Goal: Task Accomplishment & Management: Complete application form

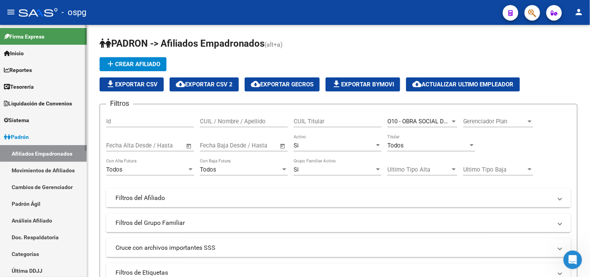
click at [33, 220] on link "Análisis Afiliado" at bounding box center [43, 220] width 87 height 17
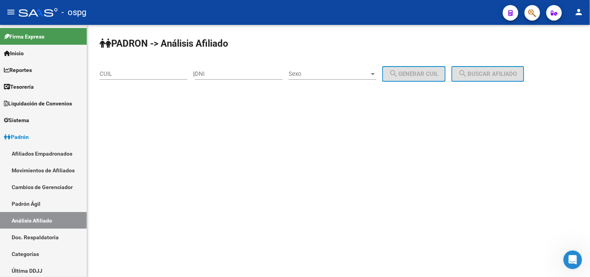
click at [172, 74] on input "CUIL" at bounding box center [143, 73] width 88 height 7
click at [213, 75] on input "DNI" at bounding box center [239, 73] width 88 height 7
type input "31693710"
drag, startPoint x: 316, startPoint y: 81, endPoint x: 318, endPoint y: 74, distance: 6.8
click at [318, 79] on div "Sexo Sexo" at bounding box center [332, 75] width 88 height 24
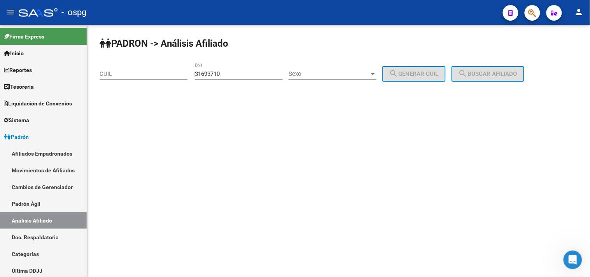
click at [318, 74] on span "Sexo" at bounding box center [328, 73] width 81 height 7
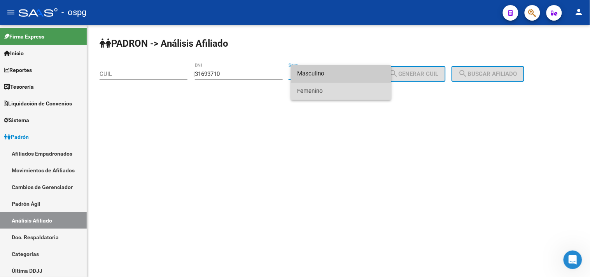
drag, startPoint x: 321, startPoint y: 89, endPoint x: 437, endPoint y: 72, distance: 117.1
click at [325, 88] on span "Femenino" at bounding box center [341, 90] width 88 height 17
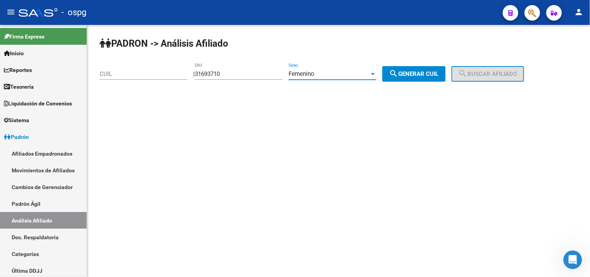
click at [445, 69] on button "search Generar CUIL" at bounding box center [413, 74] width 63 height 16
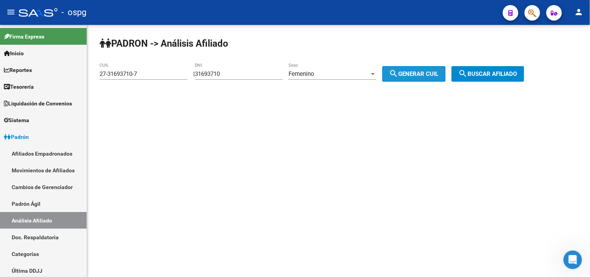
click at [468, 70] on mat-icon "search" at bounding box center [462, 73] width 9 height 9
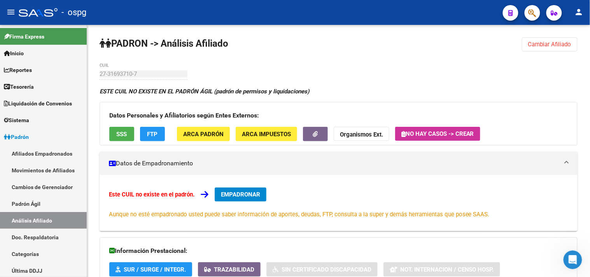
drag, startPoint x: 555, startPoint y: 41, endPoint x: 541, endPoint y: 40, distance: 14.5
click at [554, 41] on span "Cambiar Afiliado" at bounding box center [549, 44] width 43 height 7
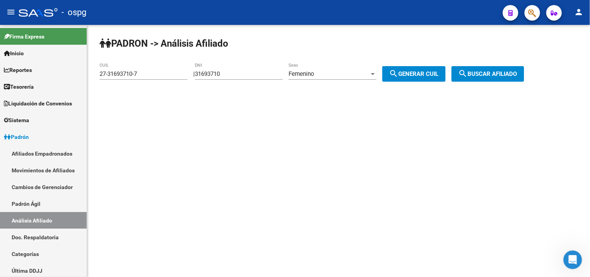
click at [338, 74] on div "Femenino" at bounding box center [328, 73] width 81 height 7
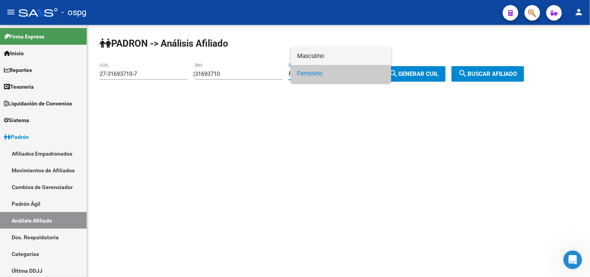
click at [323, 56] on span "Masculino" at bounding box center [341, 55] width 88 height 17
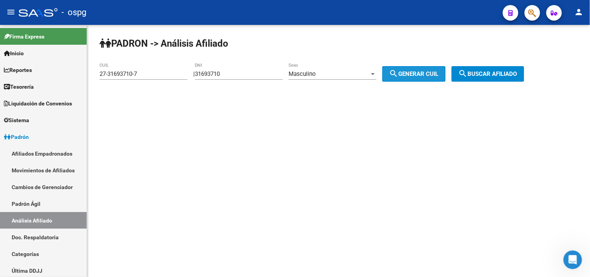
drag, startPoint x: 409, startPoint y: 73, endPoint x: 500, endPoint y: 75, distance: 90.6
click at [416, 73] on span "search Generar CUIL" at bounding box center [413, 73] width 49 height 7
type input "20-31693710-2"
click at [500, 75] on span "search Buscar afiliado" at bounding box center [487, 73] width 59 height 7
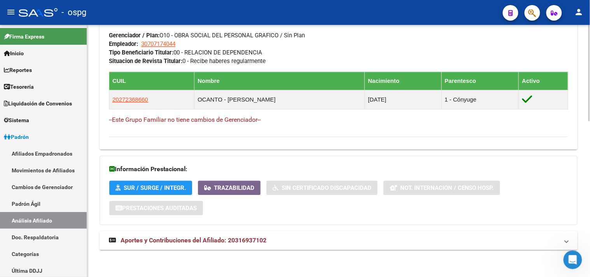
click at [321, 239] on mat-panel-title "Aportes y Contribuciones del Afiliado: 20316937102" at bounding box center [334, 240] width 450 height 9
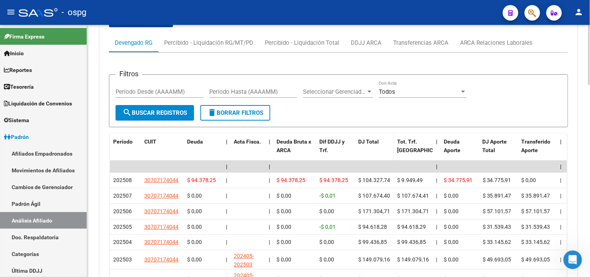
scroll to position [670, 0]
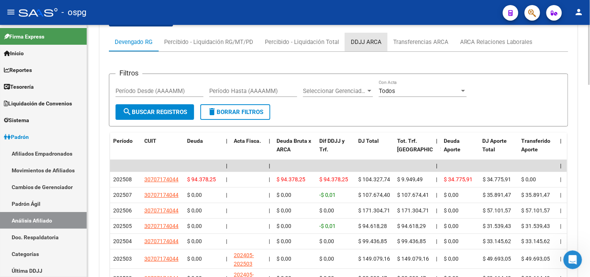
click at [366, 41] on div "DDJJ ARCA" at bounding box center [366, 42] width 31 height 9
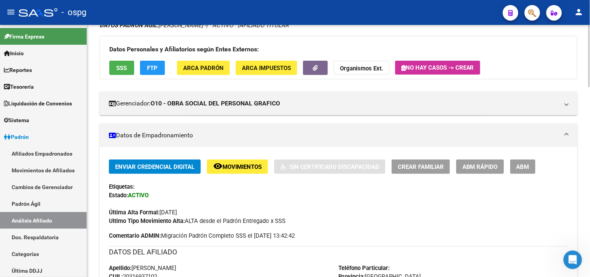
scroll to position [0, 0]
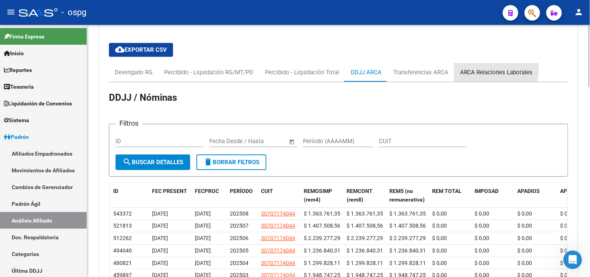
click at [471, 69] on div "ARCA Relaciones Laborales" at bounding box center [496, 72] width 73 height 9
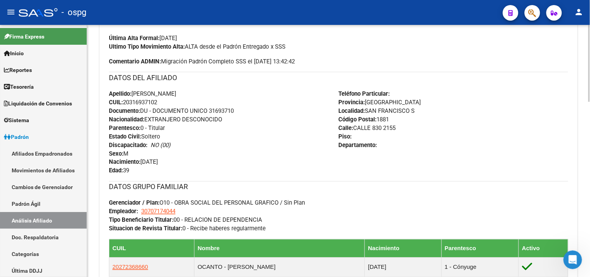
scroll to position [259, 0]
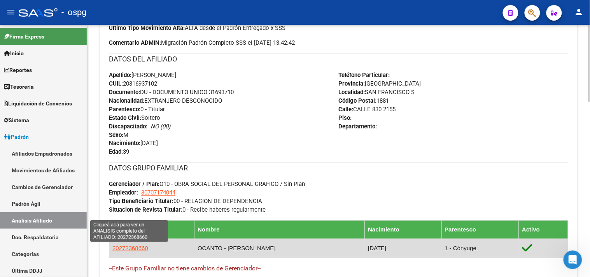
click at [133, 247] on span "20272368660" at bounding box center [130, 248] width 36 height 7
type textarea "20272368660"
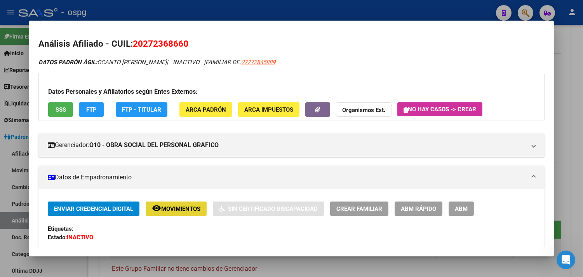
click at [182, 207] on span "Movimientos" at bounding box center [180, 208] width 39 height 7
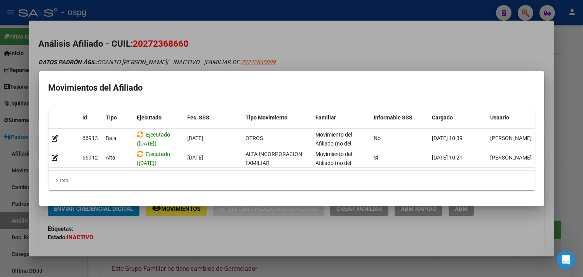
click at [308, 264] on div at bounding box center [291, 138] width 583 height 277
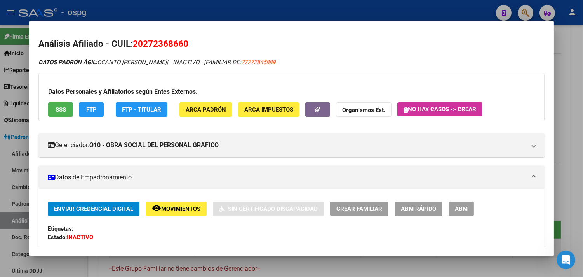
click at [308, 264] on div at bounding box center [291, 138] width 583 height 277
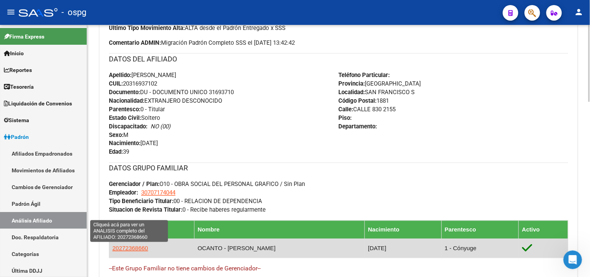
click at [136, 247] on span "20272368660" at bounding box center [130, 248] width 36 height 7
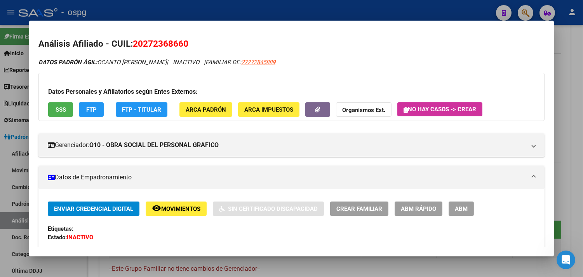
click at [396, 266] on div at bounding box center [291, 138] width 583 height 277
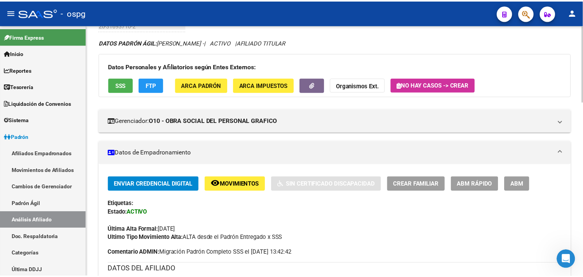
scroll to position [0, 0]
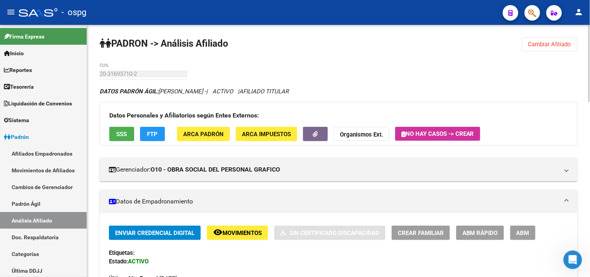
click at [243, 236] on span "Movimientos" at bounding box center [241, 232] width 39 height 7
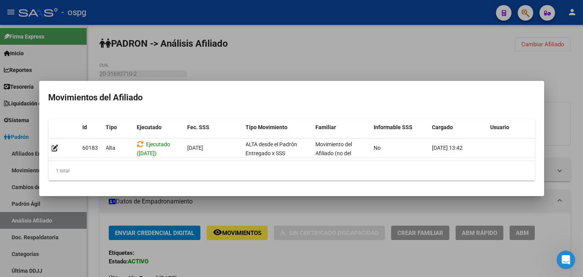
click at [239, 265] on div at bounding box center [291, 138] width 583 height 277
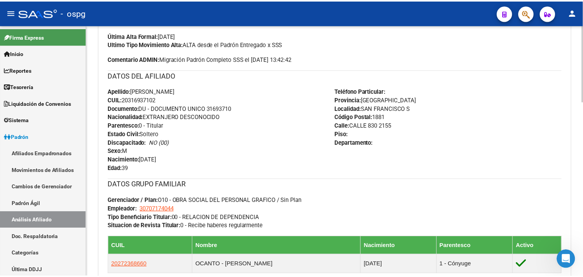
scroll to position [302, 0]
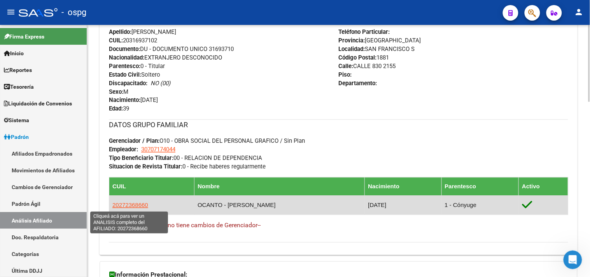
click at [134, 205] on span "20272368660" at bounding box center [130, 205] width 36 height 7
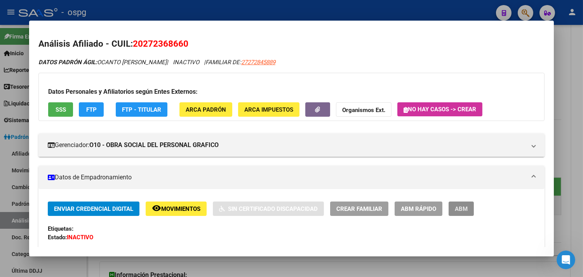
click at [465, 210] on button "ABM" at bounding box center [461, 208] width 25 height 14
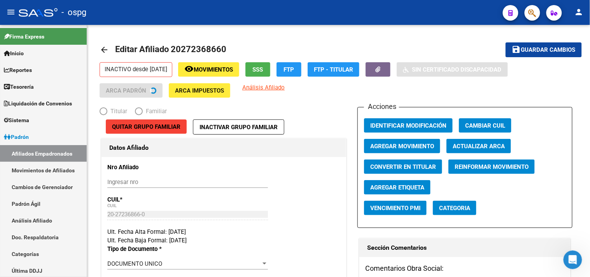
radio input "true"
type input "30-62977847-7"
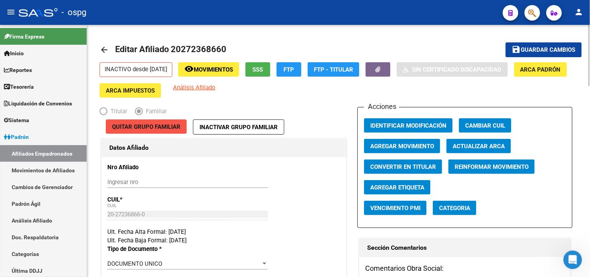
click at [154, 126] on span "Quitar Grupo Familiar" at bounding box center [146, 126] width 68 height 7
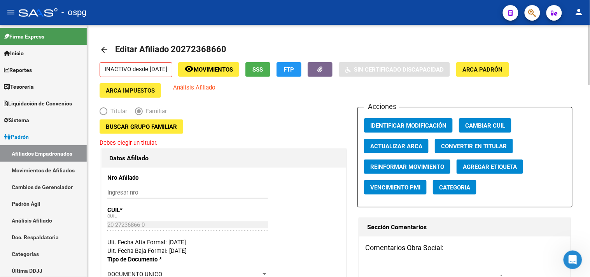
click at [100, 47] on mat-icon "arrow_back" at bounding box center [103, 49] width 9 height 9
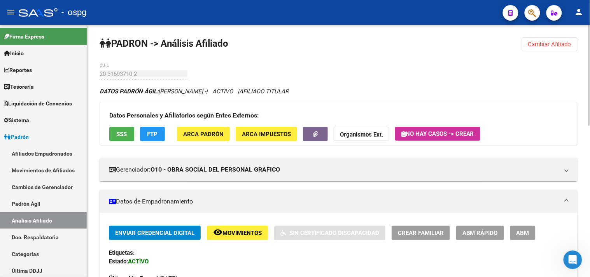
click at [523, 235] on span "ABM" at bounding box center [522, 232] width 13 height 7
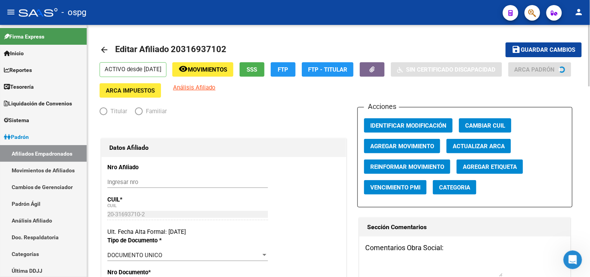
radio input "true"
type input "30-70717404-4"
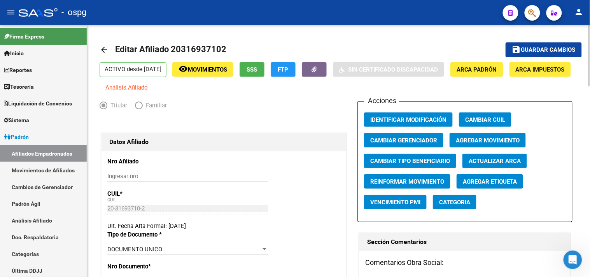
click at [107, 47] on mat-icon "arrow_back" at bounding box center [103, 49] width 9 height 9
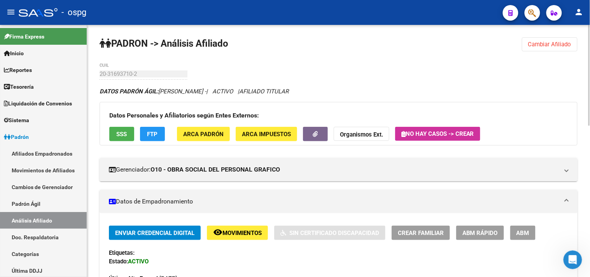
click at [434, 233] on span "Crear Familiar" at bounding box center [421, 232] width 46 height 7
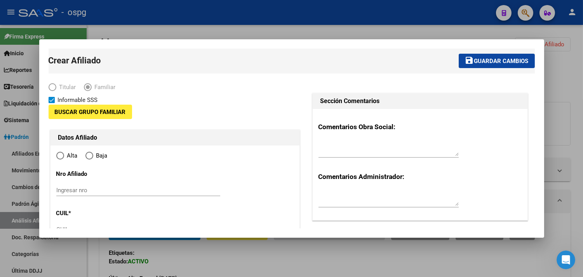
type input "30-70717404-4"
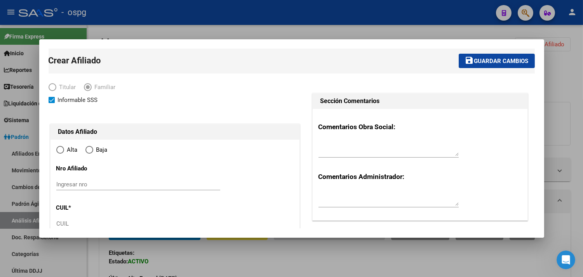
type input "SAN FRANCISCO S"
type input "1881"
type input "CALLE 830 2155"
radio input "true"
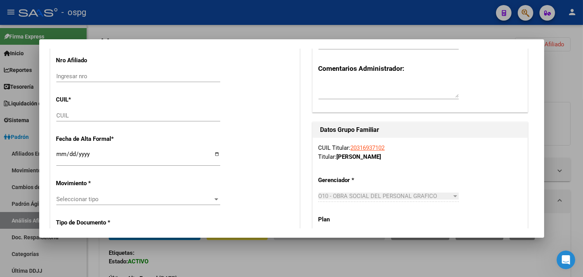
scroll to position [129, 0]
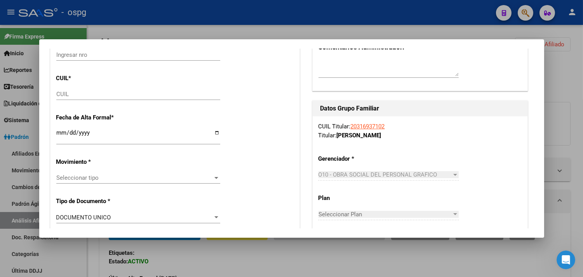
type input "30-70717404-4"
click at [82, 94] on input "CUIL" at bounding box center [138, 94] width 164 height 7
type input "27-27859332-6"
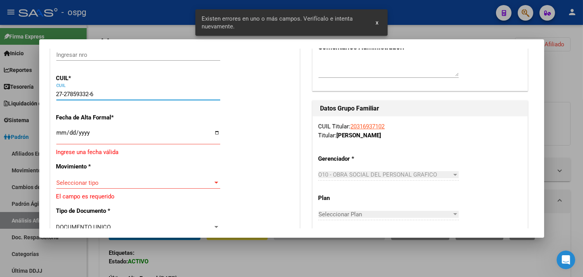
type input "27859332"
type input "PAREDES HERMOSA"
type input "GABRIELA ALEJANDRA"
type input "1979-12-21"
type input "SAN FRANCISCO S"
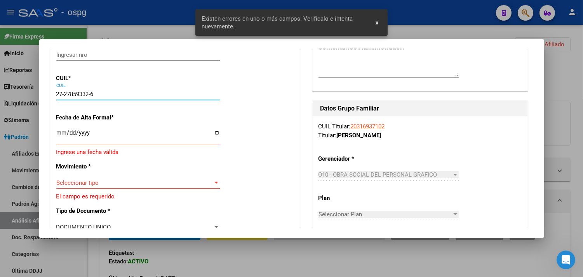
type input "CALLE 830"
type input "2155"
type input "1"
click at [215, 133] on input "Ingresar fecha" at bounding box center [138, 135] width 164 height 12
type input "2025-09-01"
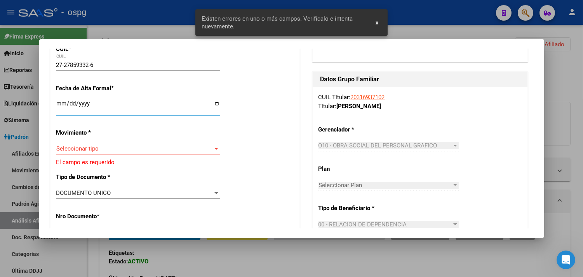
scroll to position [173, 0]
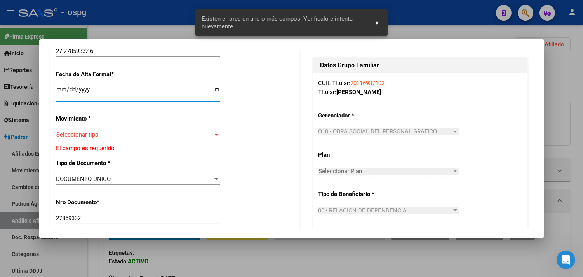
click at [129, 136] on span "Seleccionar tipo" at bounding box center [134, 134] width 157 height 7
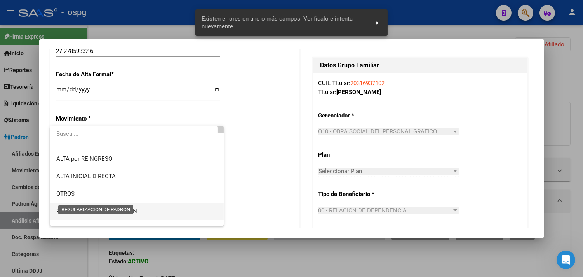
scroll to position [43, 0]
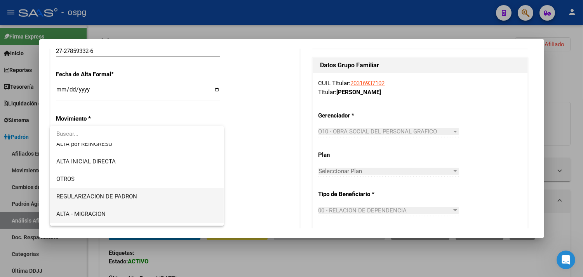
drag, startPoint x: 120, startPoint y: 194, endPoint x: 124, endPoint y: 214, distance: 19.8
click at [124, 214] on div "ALTA POR REINGRESO REGULARIZA APORTES (AFIP) ALTA POR TRASPASO - OPCION SSS ALT…" at bounding box center [137, 175] width 174 height 99
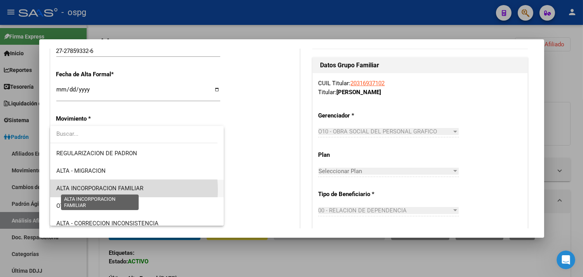
click at [119, 190] on span "ALTA INCORPORACION FAMILIAR" at bounding box center [99, 188] width 87 height 7
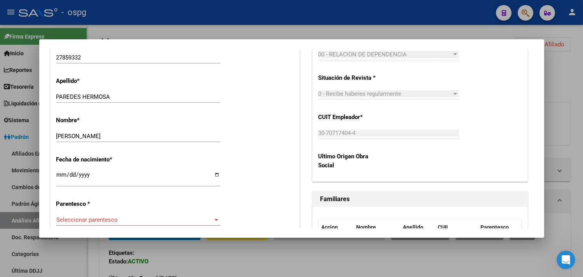
scroll to position [345, 0]
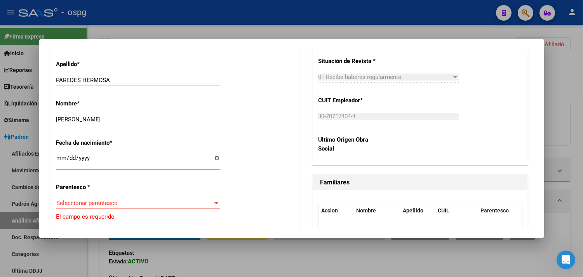
click at [166, 204] on span "Seleccionar parentesco" at bounding box center [134, 202] width 157 height 7
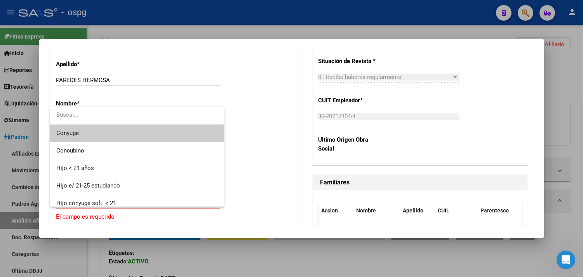
click at [150, 135] on span "Cónyuge" at bounding box center [136, 132] width 161 height 17
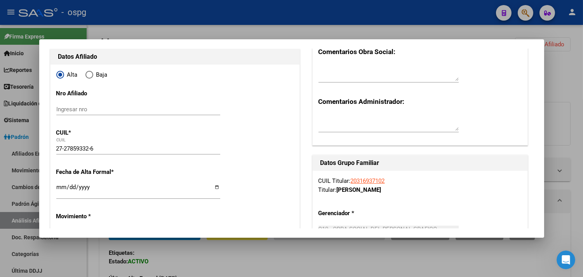
scroll to position [0, 0]
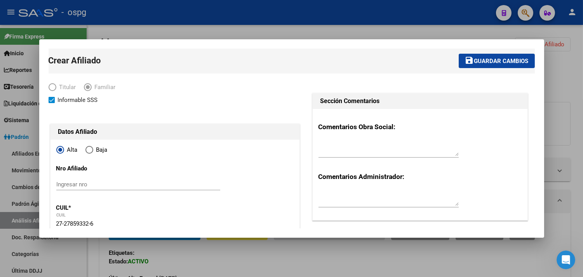
click at [495, 63] on span "Guardar cambios" at bounding box center [502, 61] width 54 height 7
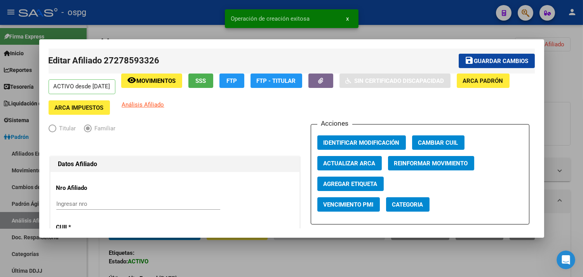
click at [567, 80] on div at bounding box center [291, 138] width 583 height 277
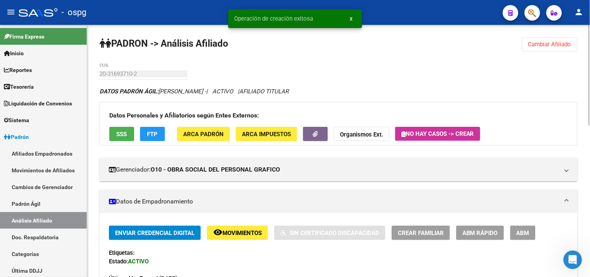
click at [426, 230] on span "Crear Familiar" at bounding box center [421, 232] width 46 height 7
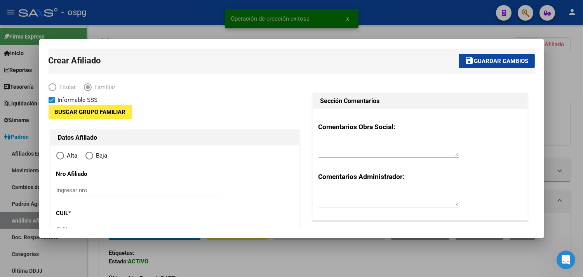
type input "30-70717404-4"
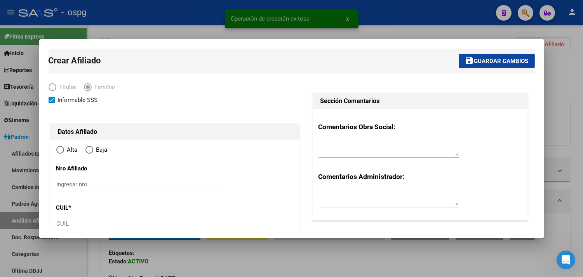
type input "SAN FRANCISCO S"
type input "1881"
type input "CALLE 830 2155"
radio input "true"
type input "30-70717404-4"
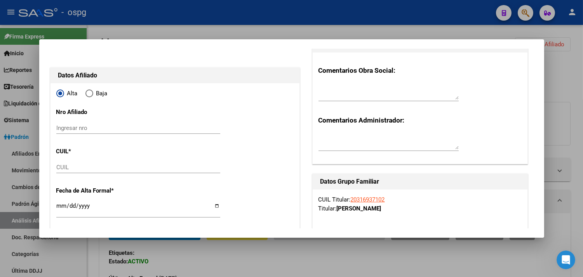
scroll to position [43, 0]
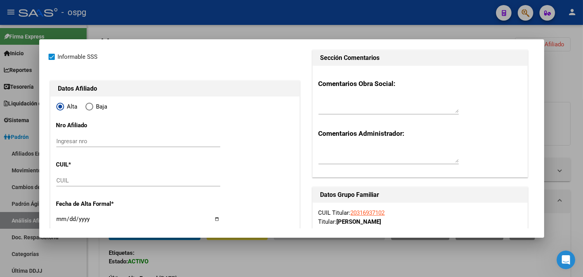
click at [75, 180] on input "CUIL" at bounding box center [138, 180] width 164 height 7
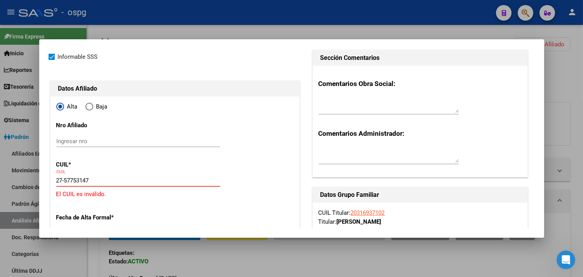
type input "27-57753147-7"
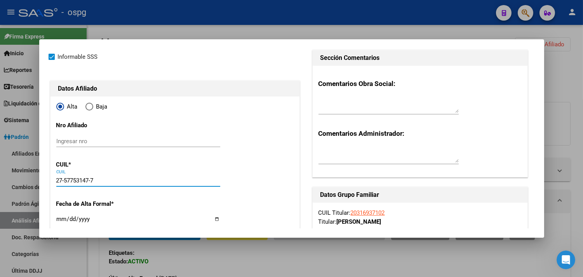
type input "57753147"
type input "ALZOGARAY"
type input "ROSARIO"
type input "2019-06-11"
type input "SAN FRANCISCO S"
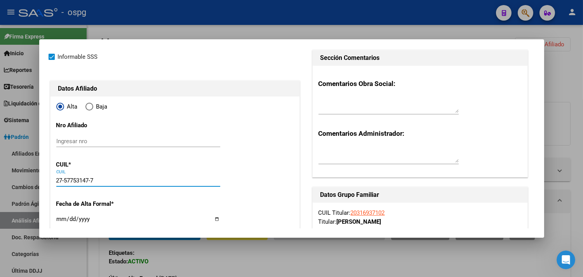
type input "CALLE 830"
type input "2155"
type input "27-57753147-7"
click at [215, 220] on input "Ingresar fecha" at bounding box center [138, 222] width 164 height 12
type input "2025-09-01"
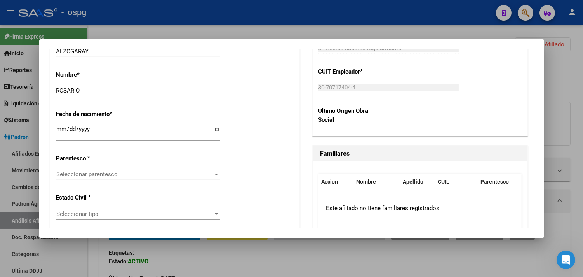
scroll to position [389, 0]
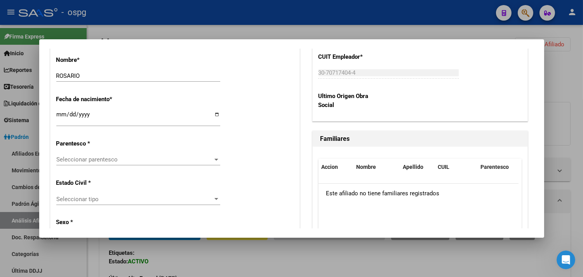
click at [119, 162] on span "Seleccionar parentesco" at bounding box center [134, 159] width 157 height 7
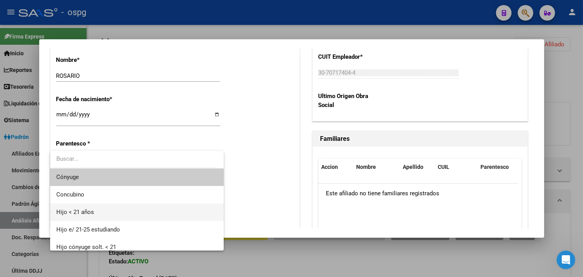
click at [94, 211] on span "Hijo < 21 años" at bounding box center [136, 211] width 161 height 17
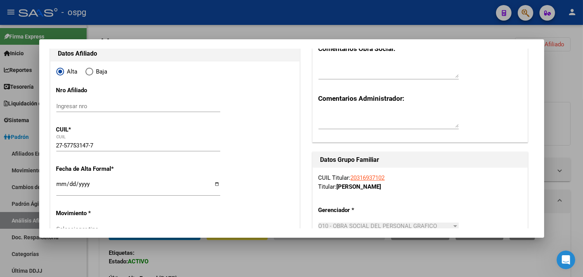
scroll to position [0, 0]
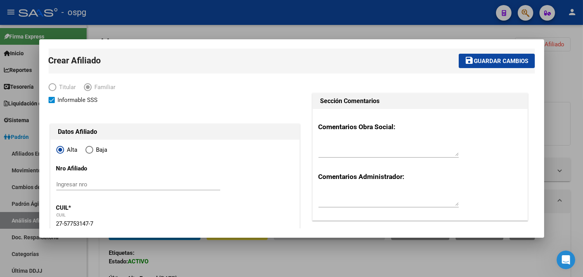
click at [484, 64] on span "Guardar cambios" at bounding box center [502, 61] width 54 height 7
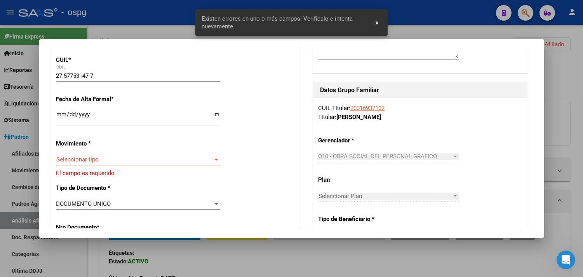
scroll to position [216, 0]
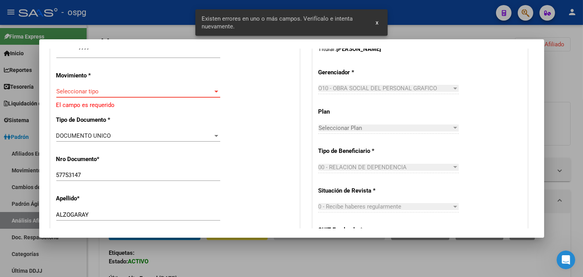
click at [104, 91] on span "Seleccionar tipo" at bounding box center [134, 91] width 157 height 7
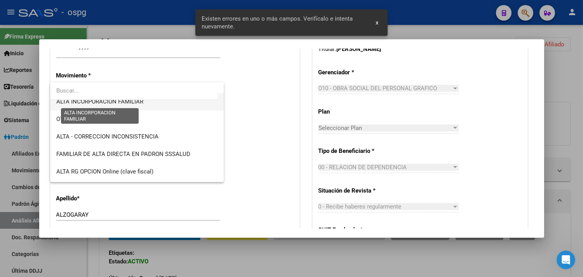
click at [117, 102] on span "ALTA INCORPORACION FAMILIAR" at bounding box center [99, 101] width 87 height 7
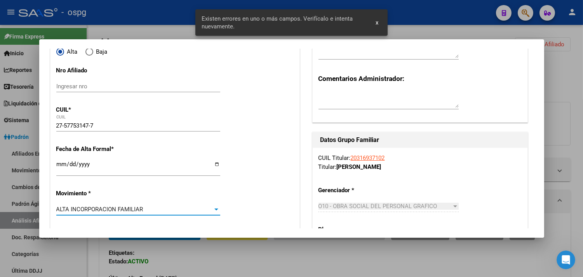
scroll to position [0, 0]
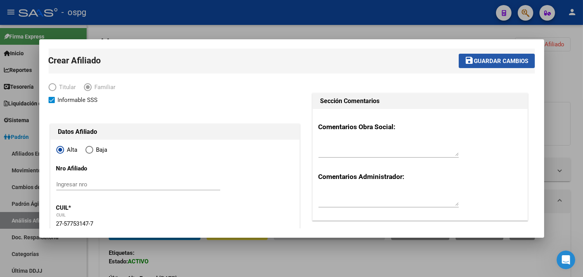
click at [503, 62] on span "Guardar cambios" at bounding box center [502, 61] width 54 height 7
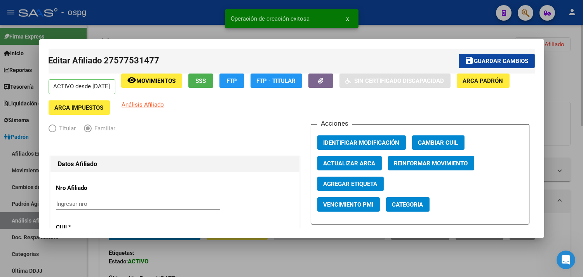
click at [566, 92] on div at bounding box center [291, 138] width 583 height 277
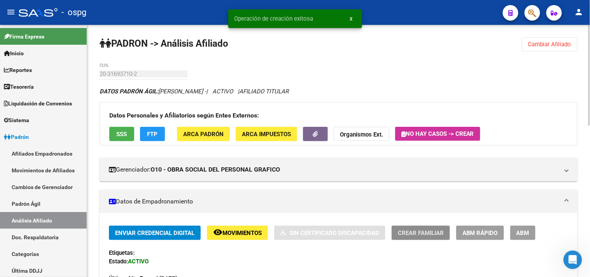
click at [429, 232] on span "Crear Familiar" at bounding box center [421, 232] width 46 height 7
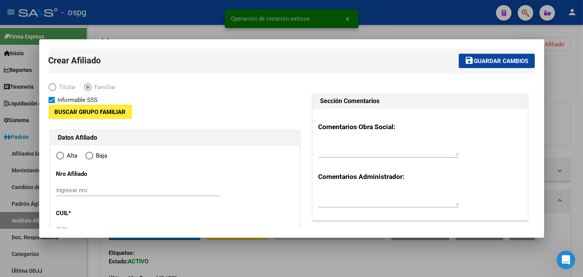
type input "30-70717404-4"
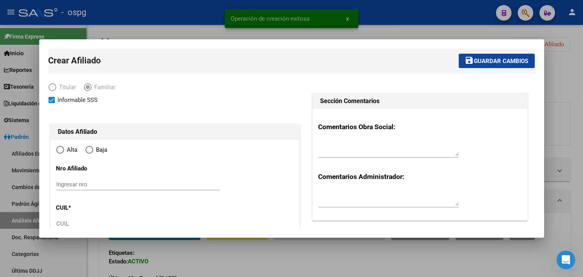
radio input "true"
type input "SAN FRANCISCO S"
type input "1881"
type input "CALLE 830 2155"
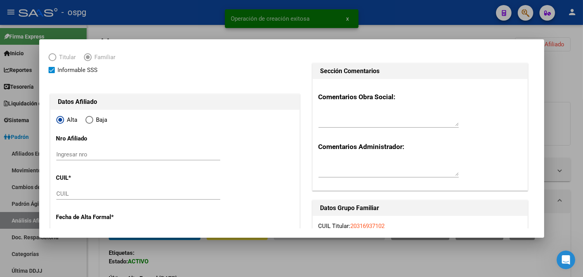
scroll to position [43, 0]
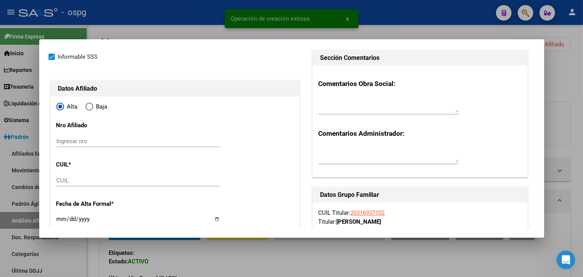
click at [78, 181] on input "CUIL" at bounding box center [138, 180] width 164 height 7
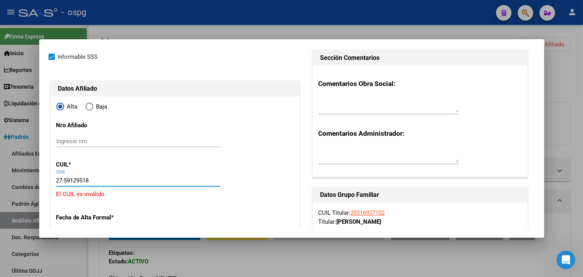
type input "27-59129518-2"
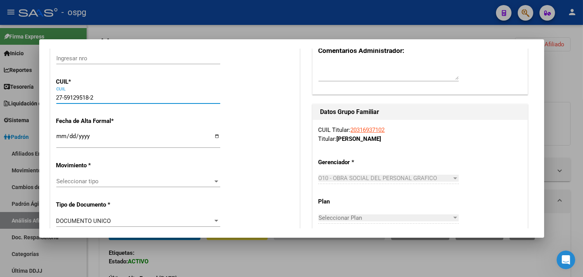
scroll to position [129, 0]
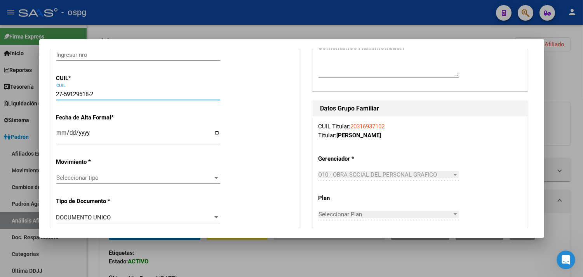
type input "59129518"
type input "ALZOGARAY"
type input "MARTINA"
type input "2021-12-21"
type input "SAN FRANCISCO S"
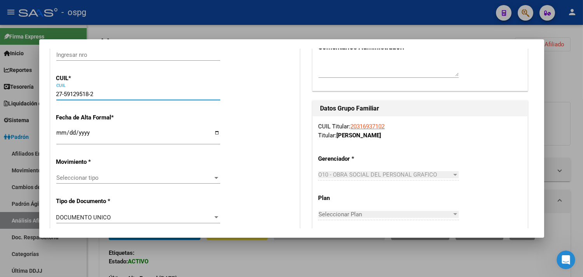
type input "CALLE 830"
type input "2155"
type input "27-59129518-2"
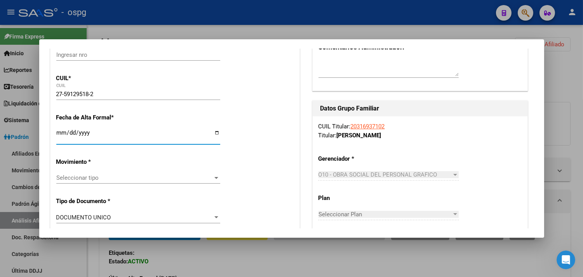
click at [215, 134] on input "Ingresar fecha" at bounding box center [138, 135] width 164 height 12
type input "2025-09-01"
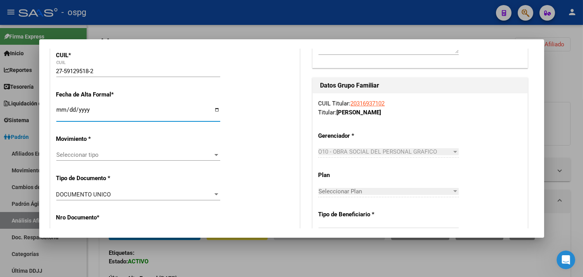
scroll to position [173, 0]
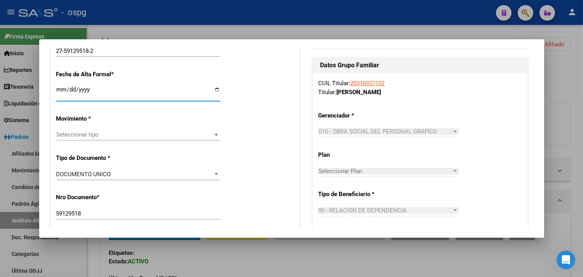
click at [138, 129] on div "Seleccionar tipo Seleccionar tipo" at bounding box center [138, 135] width 164 height 12
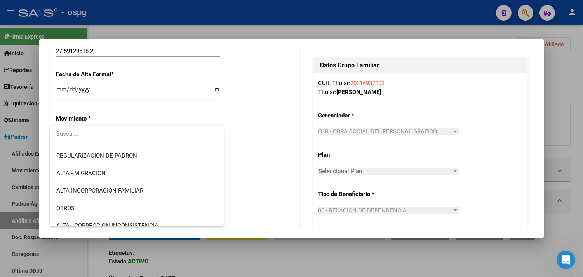
scroll to position [86, 0]
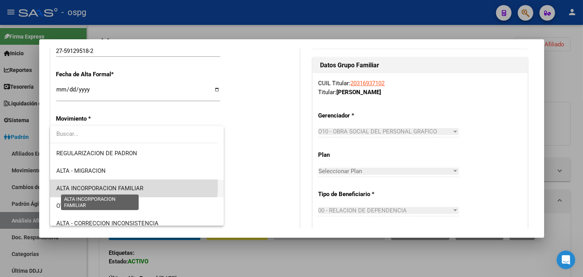
click at [129, 185] on span "ALTA INCORPORACION FAMILIAR" at bounding box center [99, 188] width 87 height 7
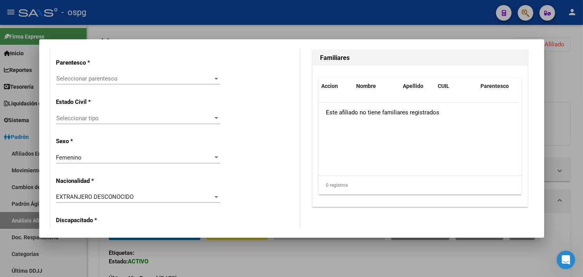
scroll to position [475, 0]
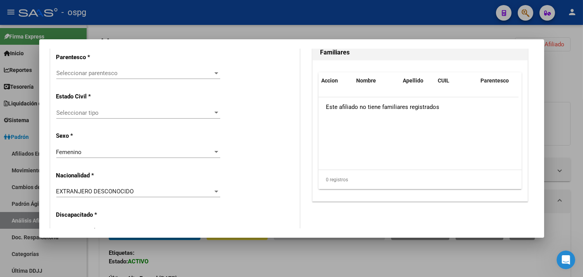
click at [154, 111] on span "Seleccionar tipo" at bounding box center [134, 112] width 157 height 7
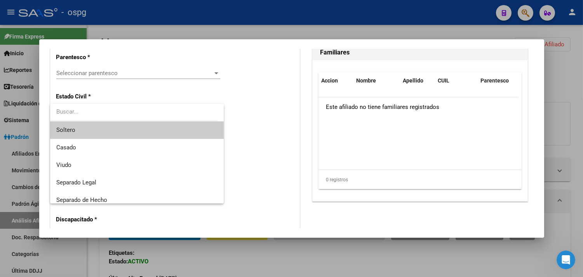
click at [111, 130] on span "Soltero" at bounding box center [136, 129] width 161 height 17
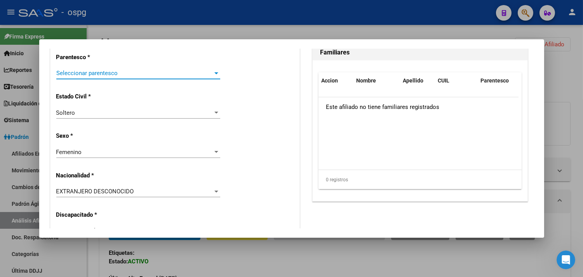
click at [118, 72] on span "Seleccionar parentesco" at bounding box center [134, 73] width 157 height 7
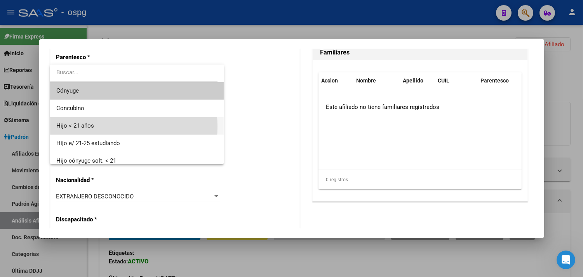
click at [94, 126] on span "Hijo < 21 años" at bounding box center [136, 125] width 161 height 17
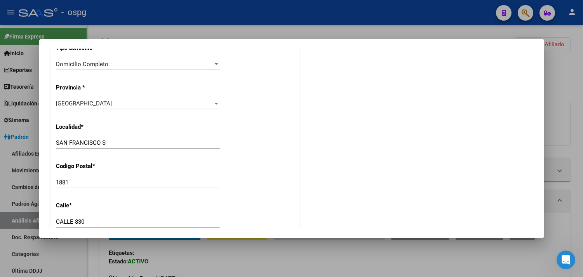
scroll to position [561, 0]
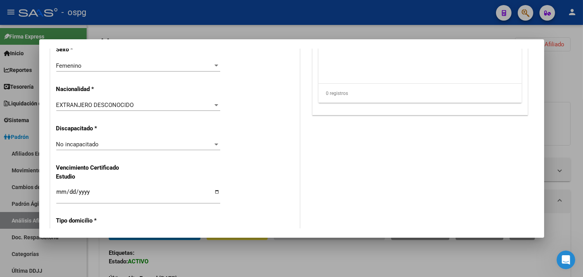
click at [109, 109] on div "EXTRANJERO DESCONOCIDO Seleccionar tipo" at bounding box center [138, 105] width 164 height 12
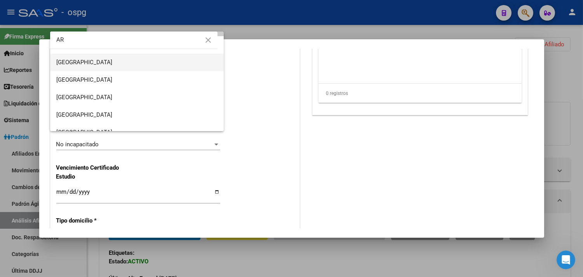
scroll to position [43, 0]
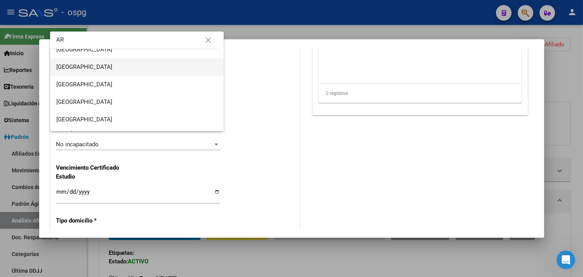
type input "AR"
click at [108, 65] on span "[GEOGRAPHIC_DATA]" at bounding box center [136, 66] width 161 height 17
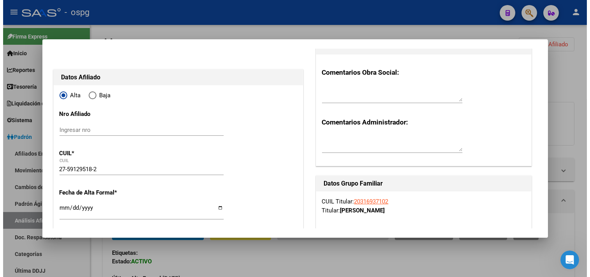
scroll to position [0, 0]
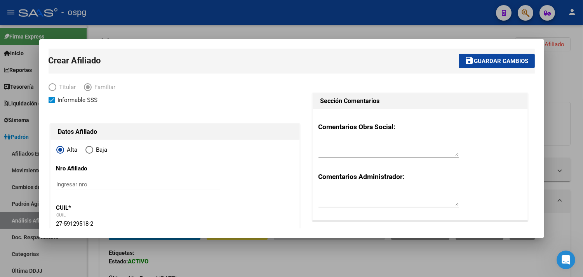
click at [482, 61] on span "Guardar cambios" at bounding box center [502, 61] width 54 height 7
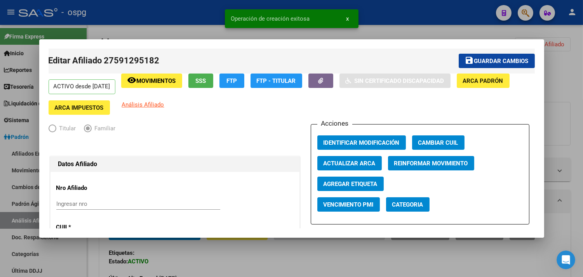
click at [501, 61] on span "Guardar cambios" at bounding box center [502, 61] width 54 height 7
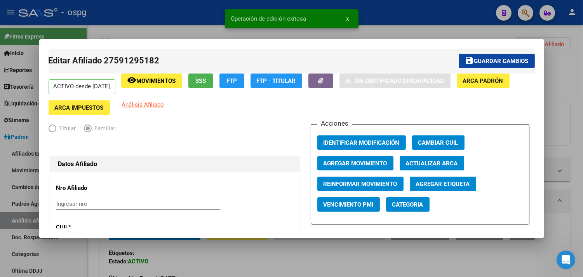
click at [565, 80] on div at bounding box center [291, 138] width 583 height 277
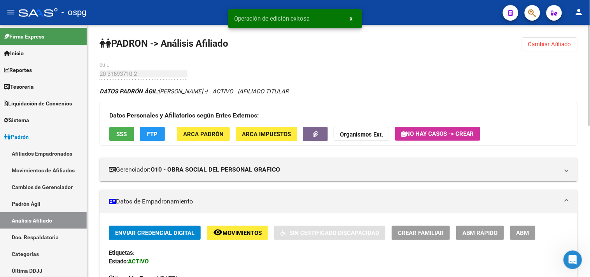
drag, startPoint x: 542, startPoint y: 47, endPoint x: 512, endPoint y: 44, distance: 29.7
click at [541, 45] on span "Cambiar Afiliado" at bounding box center [549, 44] width 43 height 7
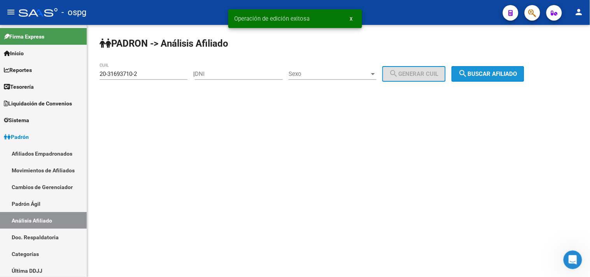
drag, startPoint x: 509, startPoint y: 72, endPoint x: 366, endPoint y: 113, distance: 149.1
click at [509, 72] on span "search Buscar afiliado" at bounding box center [487, 73] width 59 height 7
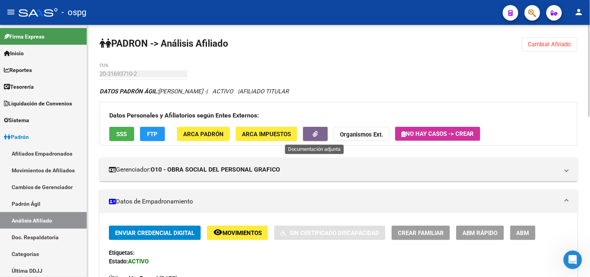
click at [317, 137] on icon "button" at bounding box center [315, 134] width 5 height 6
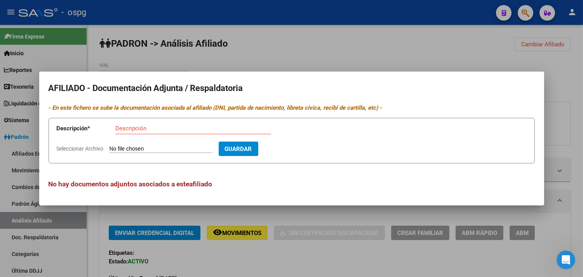
click at [329, 220] on div at bounding box center [291, 138] width 583 height 277
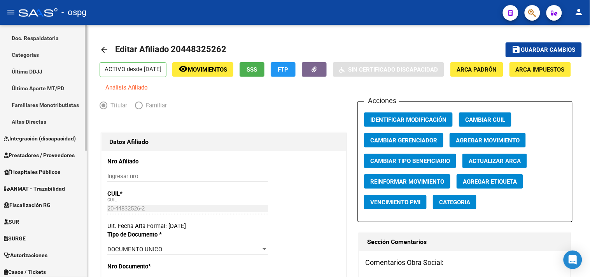
scroll to position [216, 0]
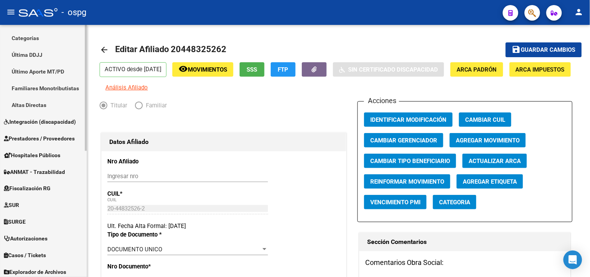
click at [47, 187] on span "Fiscalización RG" at bounding box center [27, 188] width 47 height 9
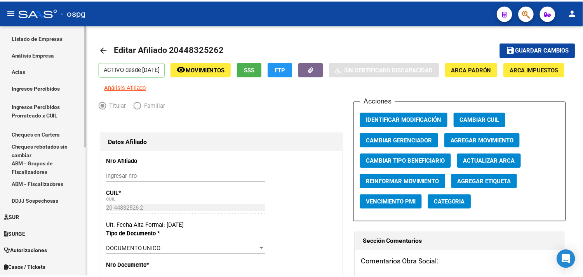
scroll to position [173, 0]
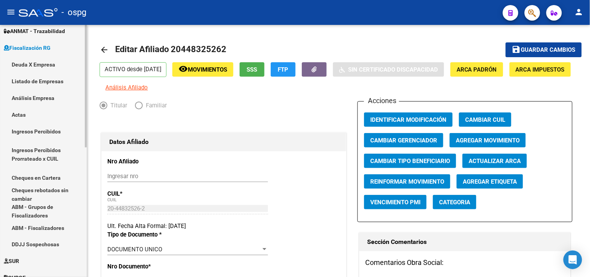
click at [36, 94] on link "Análisis Empresa" at bounding box center [43, 97] width 87 height 17
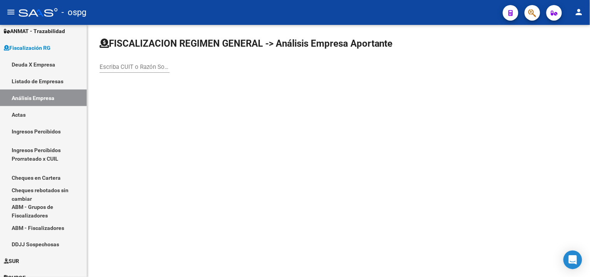
click at [167, 73] on div "Escriba CUIT o Razón Social para buscar" at bounding box center [134, 68] width 70 height 24
type input "s"
type input "STRA"
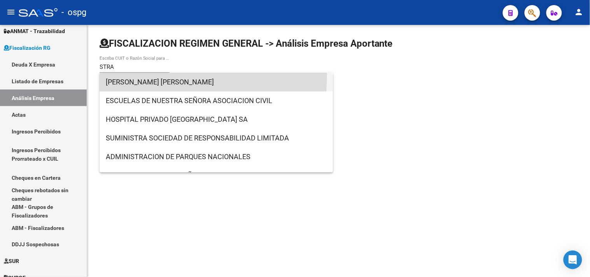
click at [176, 76] on span "[PERSON_NAME] [PERSON_NAME]" at bounding box center [216, 82] width 221 height 19
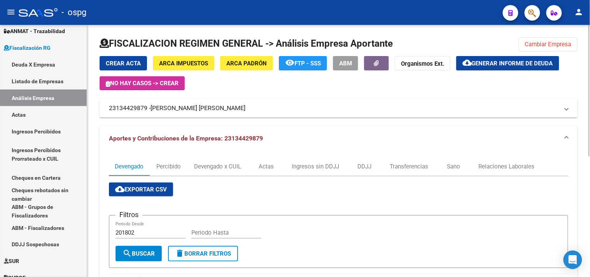
click at [476, 61] on span "Generar informe de deuda" at bounding box center [511, 63] width 81 height 7
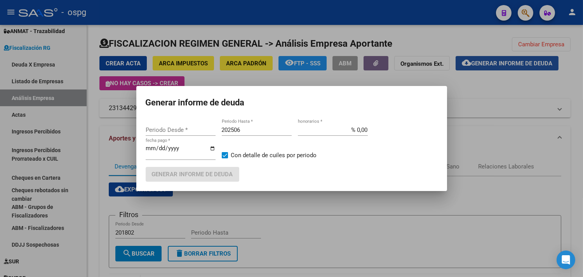
type input "202404"
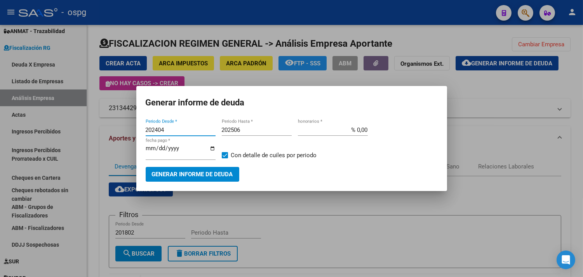
click at [201, 168] on button "Generar informe de deuda" at bounding box center [193, 174] width 94 height 14
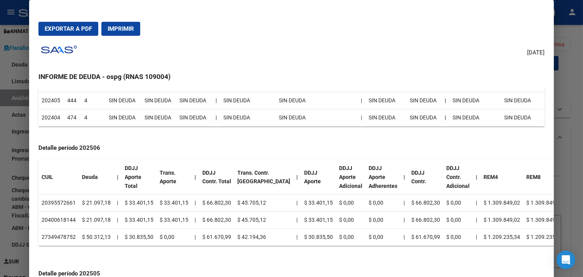
scroll to position [345, 0]
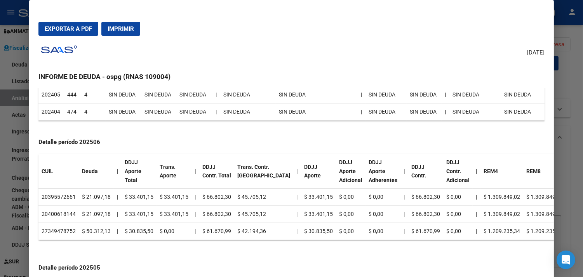
drag, startPoint x: 71, startPoint y: 230, endPoint x: 37, endPoint y: 230, distance: 34.6
click at [38, 230] on td "27349478752" at bounding box center [58, 230] width 40 height 17
copy td "27349478752"
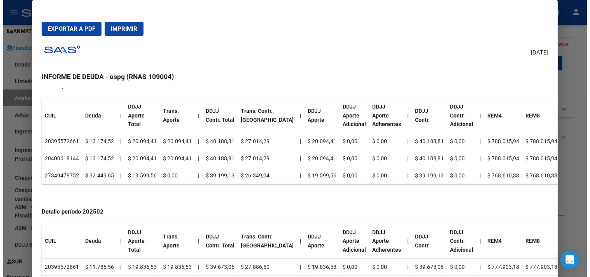
scroll to position [815, 0]
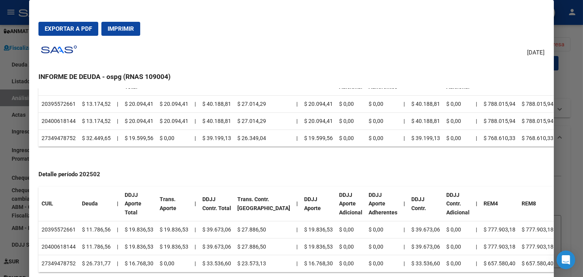
click at [573, 51] on div at bounding box center [291, 138] width 583 height 277
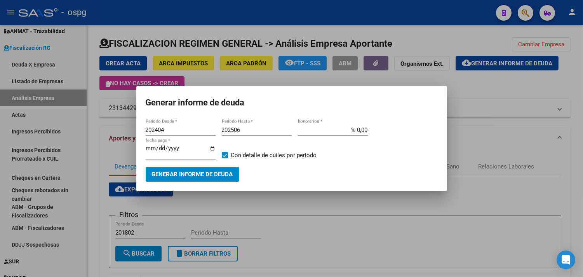
click at [311, 224] on div at bounding box center [291, 138] width 583 height 277
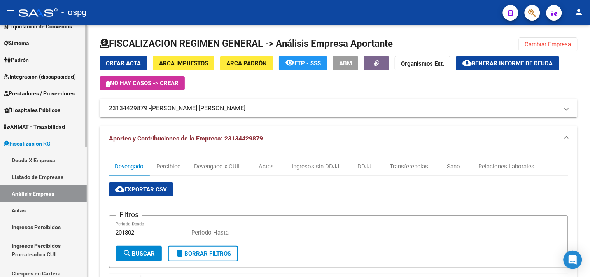
scroll to position [0, 0]
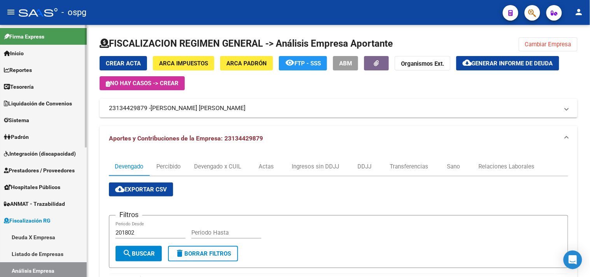
click at [24, 137] on span "Padrón" at bounding box center [16, 137] width 25 height 9
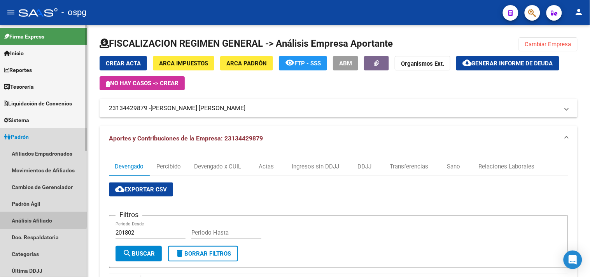
click at [31, 218] on link "Análisis Afiliado" at bounding box center [43, 220] width 87 height 17
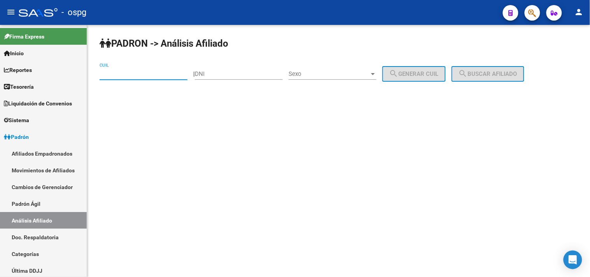
paste input "27-34947875-2"
type input "27-34947875-2"
click at [487, 81] on button "search Buscar afiliado" at bounding box center [487, 74] width 73 height 16
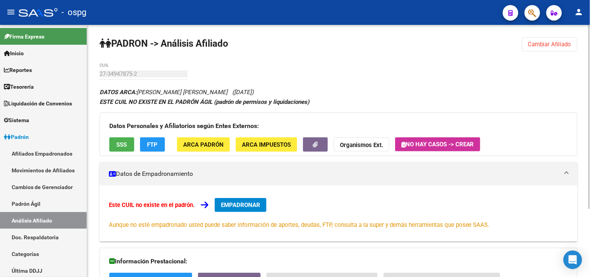
click at [149, 139] on button "FTP" at bounding box center [152, 144] width 25 height 14
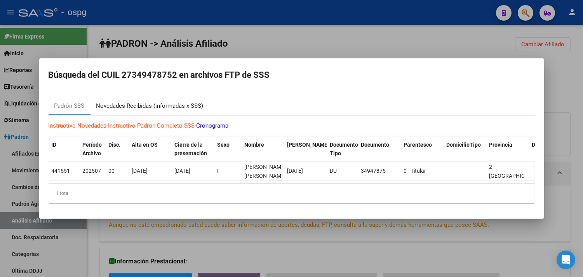
click at [129, 104] on div "Novedades Recibidas (informadas x SSS)" at bounding box center [149, 105] width 107 height 9
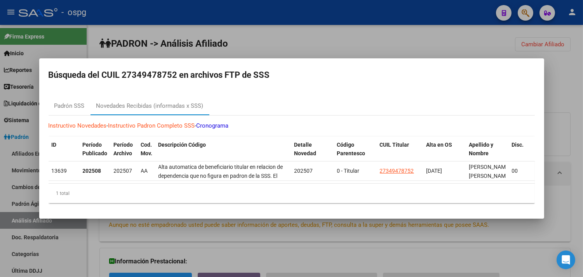
click at [314, 243] on div at bounding box center [291, 138] width 583 height 277
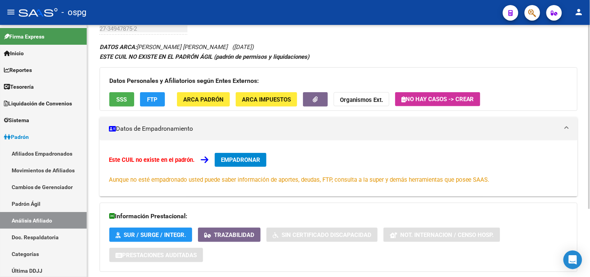
scroll to position [92, 0]
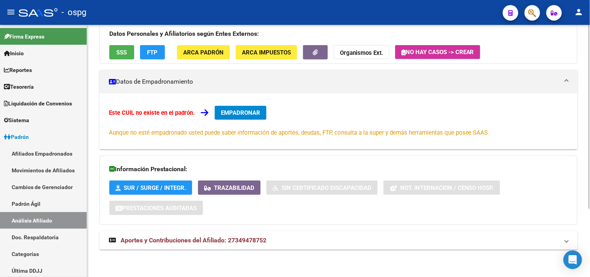
drag, startPoint x: 318, startPoint y: 241, endPoint x: 322, endPoint y: 240, distance: 4.2
click at [319, 241] on mat-panel-title "Aportes y Contribuciones del Afiliado: 27349478752" at bounding box center [334, 240] width 450 height 9
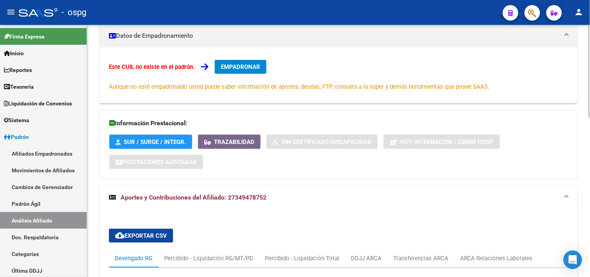
scroll to position [354, 0]
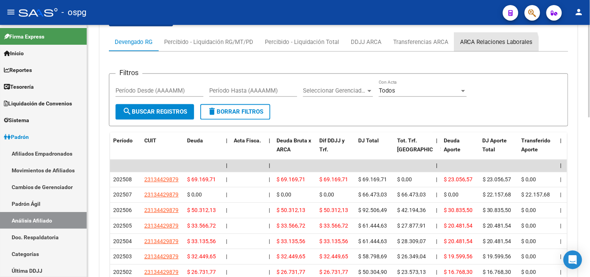
click at [485, 48] on div "ARCA Relaciones Laborales" at bounding box center [496, 42] width 84 height 19
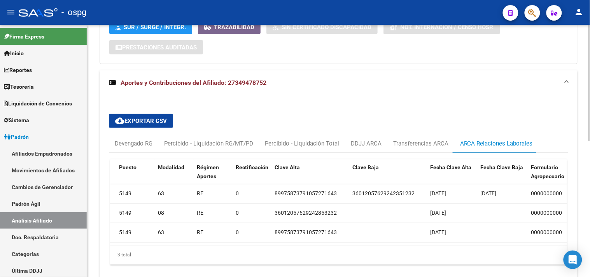
scroll to position [0, 0]
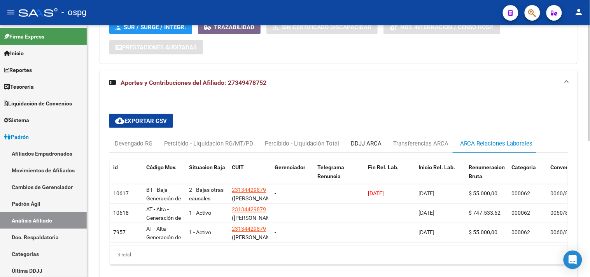
click at [368, 145] on div "DDJJ ARCA" at bounding box center [366, 143] width 31 height 9
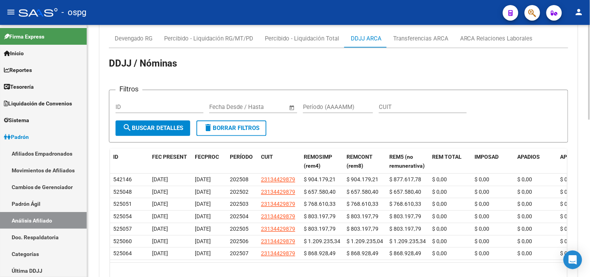
scroll to position [286, 0]
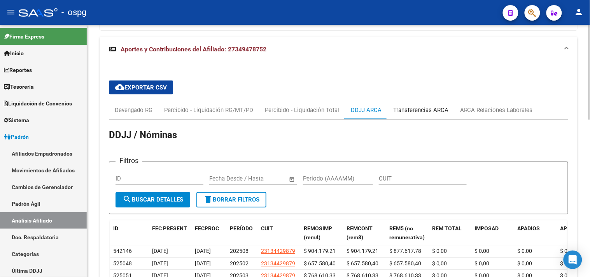
click at [436, 111] on div "Transferencias ARCA" at bounding box center [420, 110] width 55 height 9
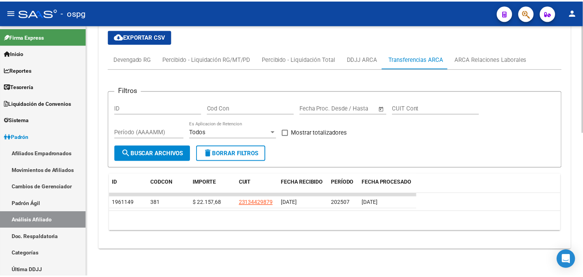
scroll to position [0, 0]
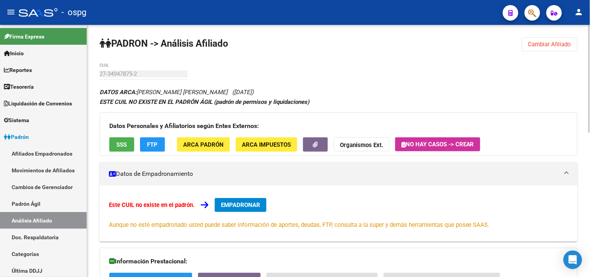
click at [127, 145] on button "SSS" at bounding box center [121, 144] width 25 height 14
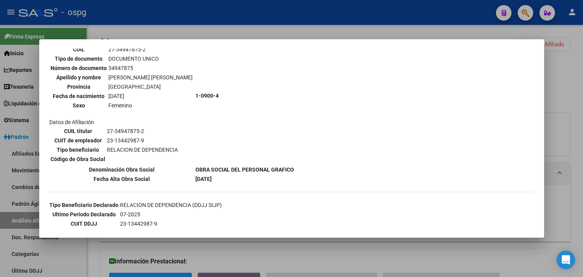
scroll to position [78, 0]
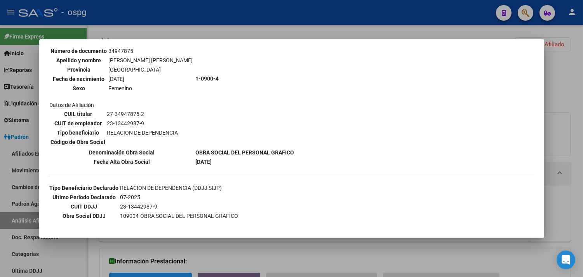
click at [239, 29] on div at bounding box center [291, 138] width 583 height 277
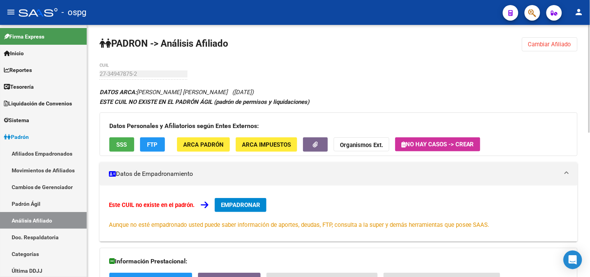
click at [156, 141] on span "FTP" at bounding box center [152, 144] width 10 height 7
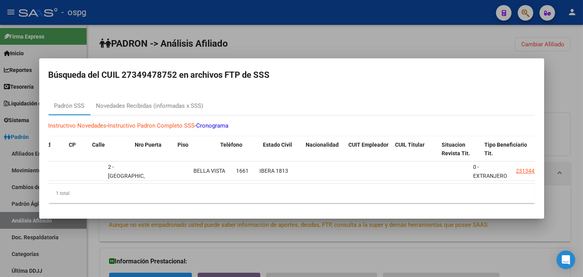
scroll to position [0, 0]
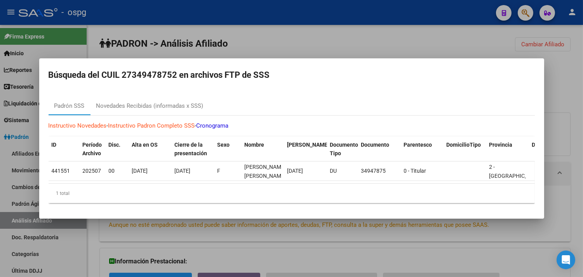
click at [306, 41] on div at bounding box center [291, 138] width 583 height 277
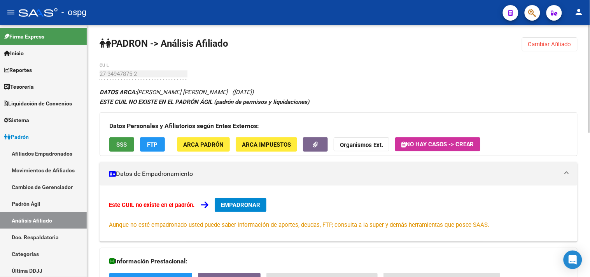
click at [111, 146] on button "SSS" at bounding box center [121, 144] width 25 height 14
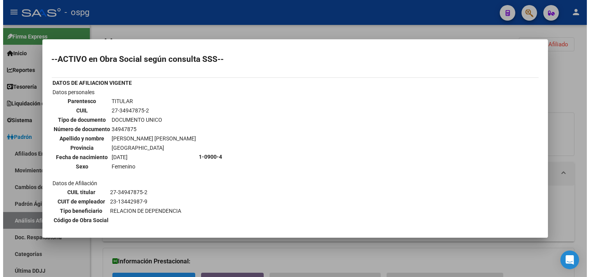
scroll to position [78, 0]
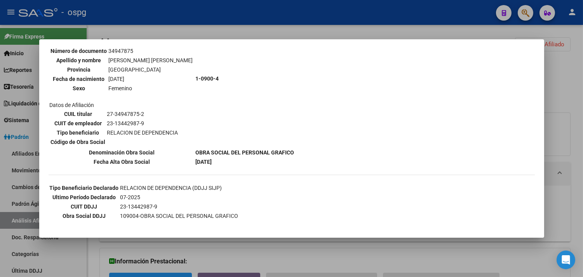
click at [305, 254] on div at bounding box center [291, 138] width 583 height 277
